Goal: Navigation & Orientation: Find specific page/section

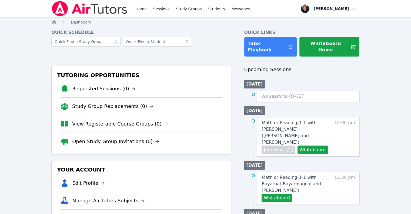
drag, startPoint x: 0, startPoint y: 0, endPoint x: 95, endPoint y: 117, distance: 150.9
click at [95, 120] on link "View Registerable Course Groups (0)" at bounding box center [120, 124] width 96 height 8
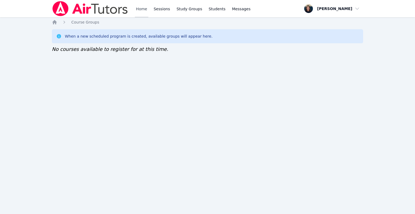
click at [138, 15] on link "Home" at bounding box center [141, 8] width 13 height 17
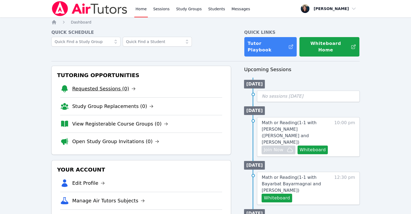
click at [114, 85] on link "Requested Sessions (0)" at bounding box center [104, 89] width 64 height 8
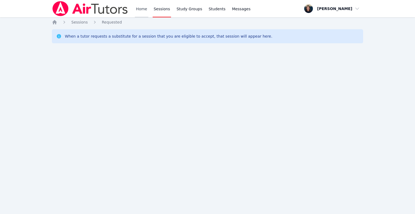
click at [139, 8] on link "Home" at bounding box center [141, 8] width 13 height 17
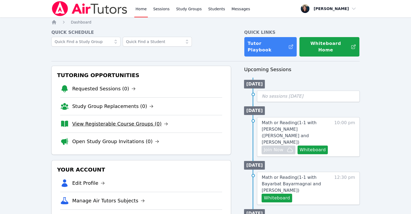
click at [116, 120] on link "View Registerable Course Groups (0)" at bounding box center [120, 124] width 96 height 8
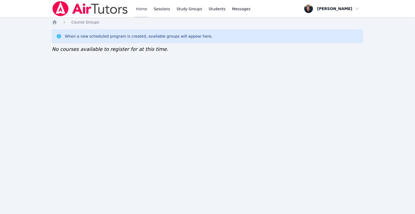
click at [139, 8] on link "Home" at bounding box center [141, 8] width 13 height 17
